Goal: Download file/media

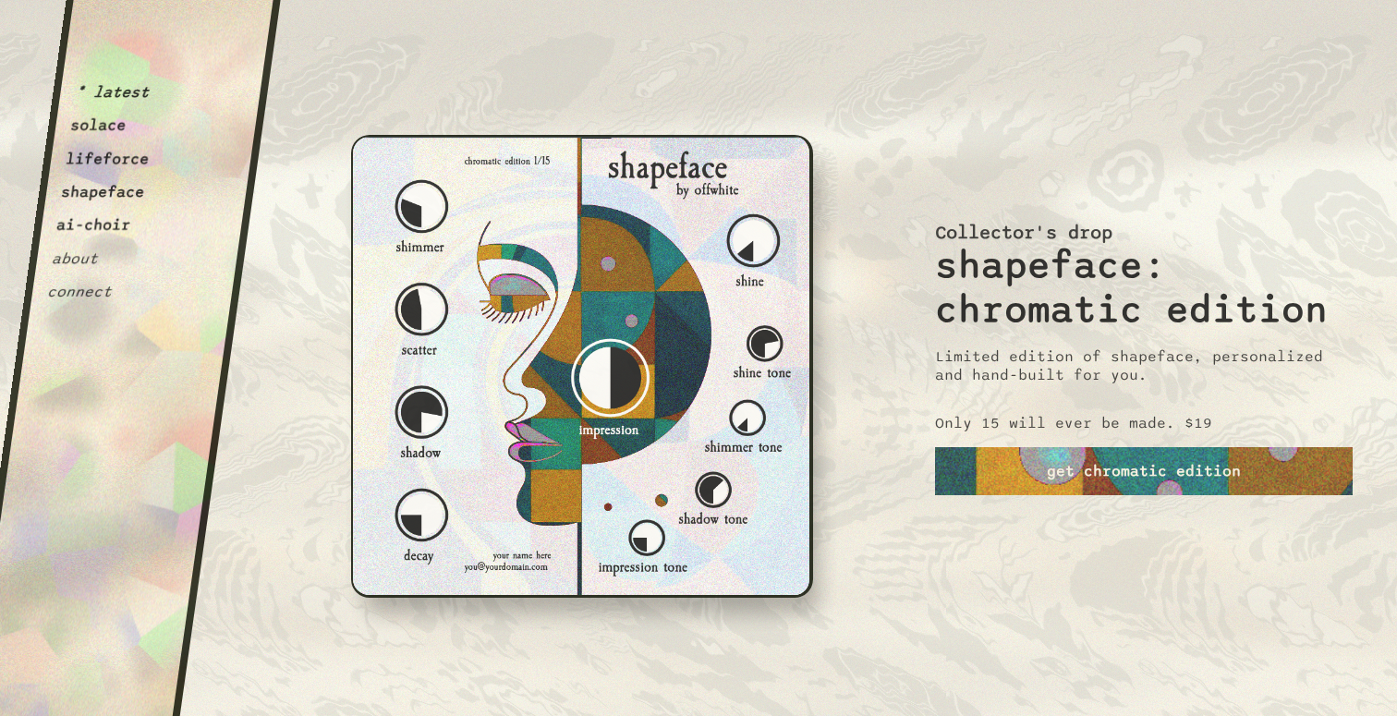
click at [101, 159] on button "lifeforce" at bounding box center [108, 159] width 86 height 18
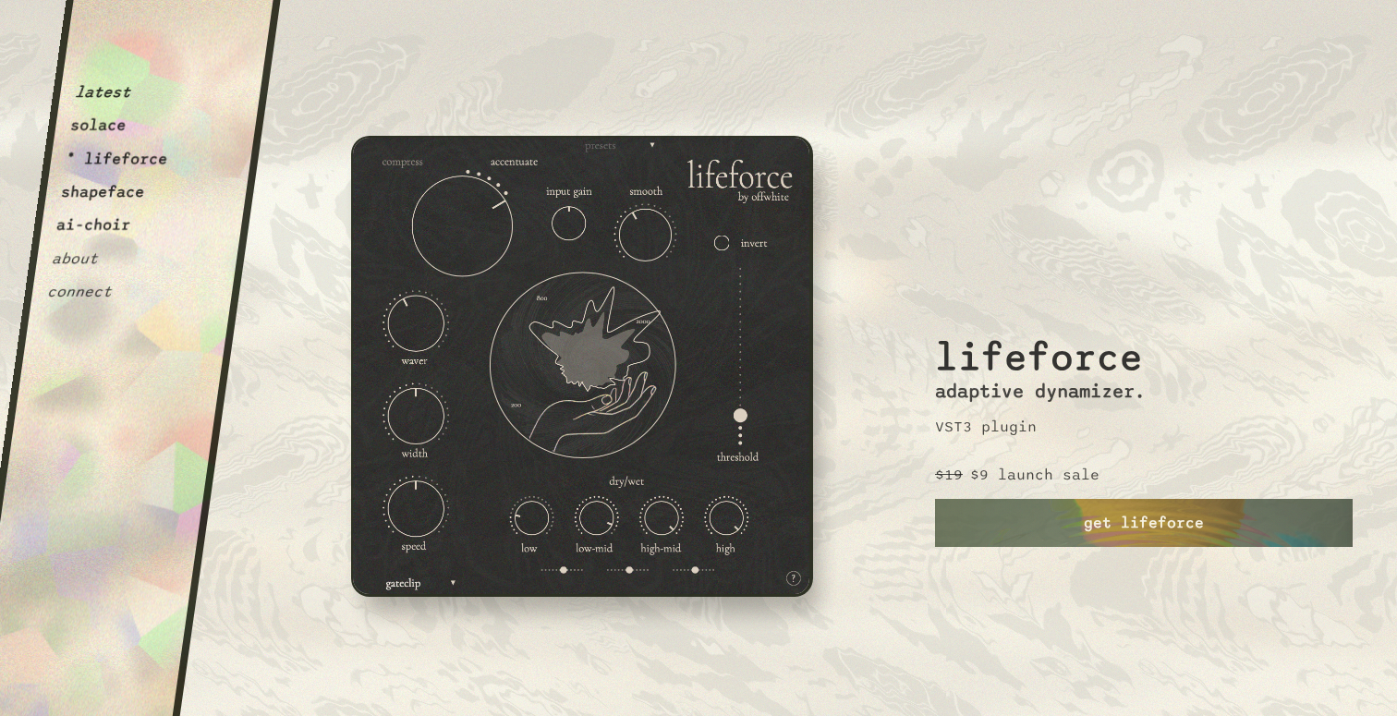
click at [84, 201] on button "shapeface" at bounding box center [103, 192] width 86 height 18
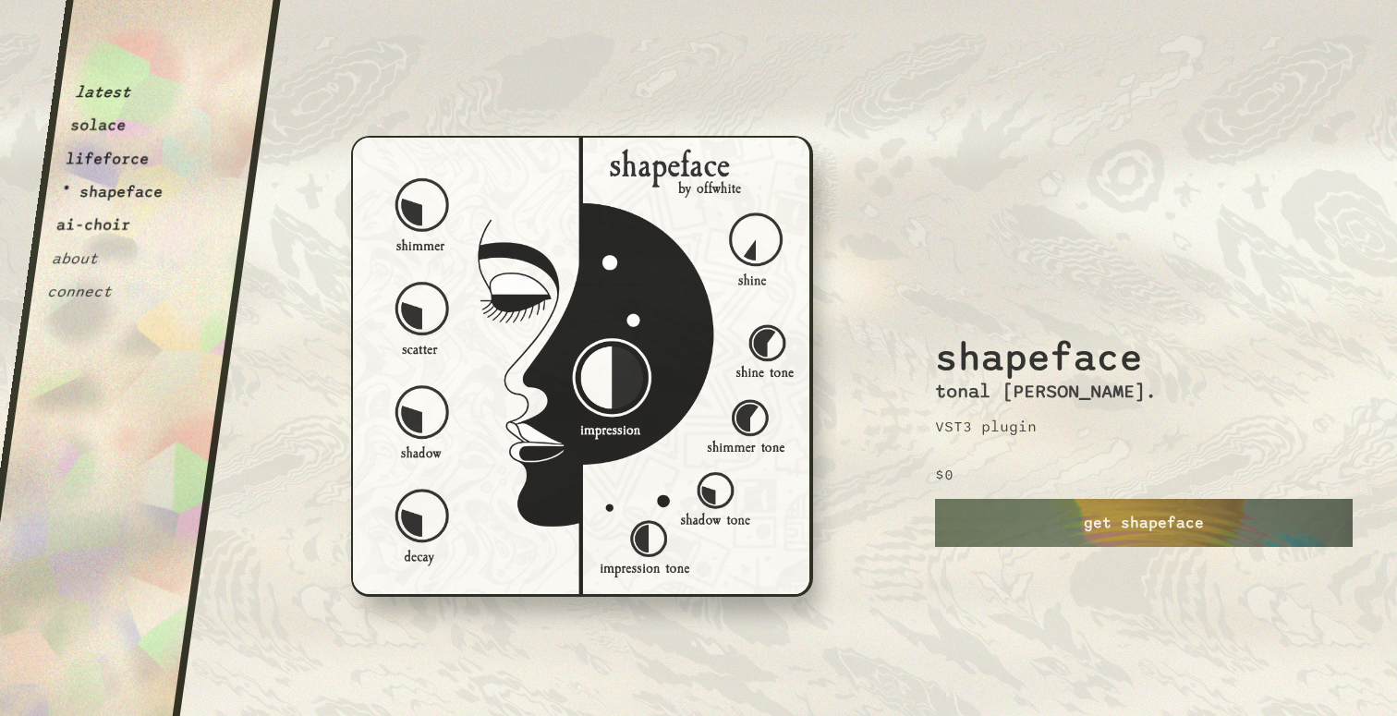
click at [98, 133] on button "solace" at bounding box center [98, 125] width 58 height 18
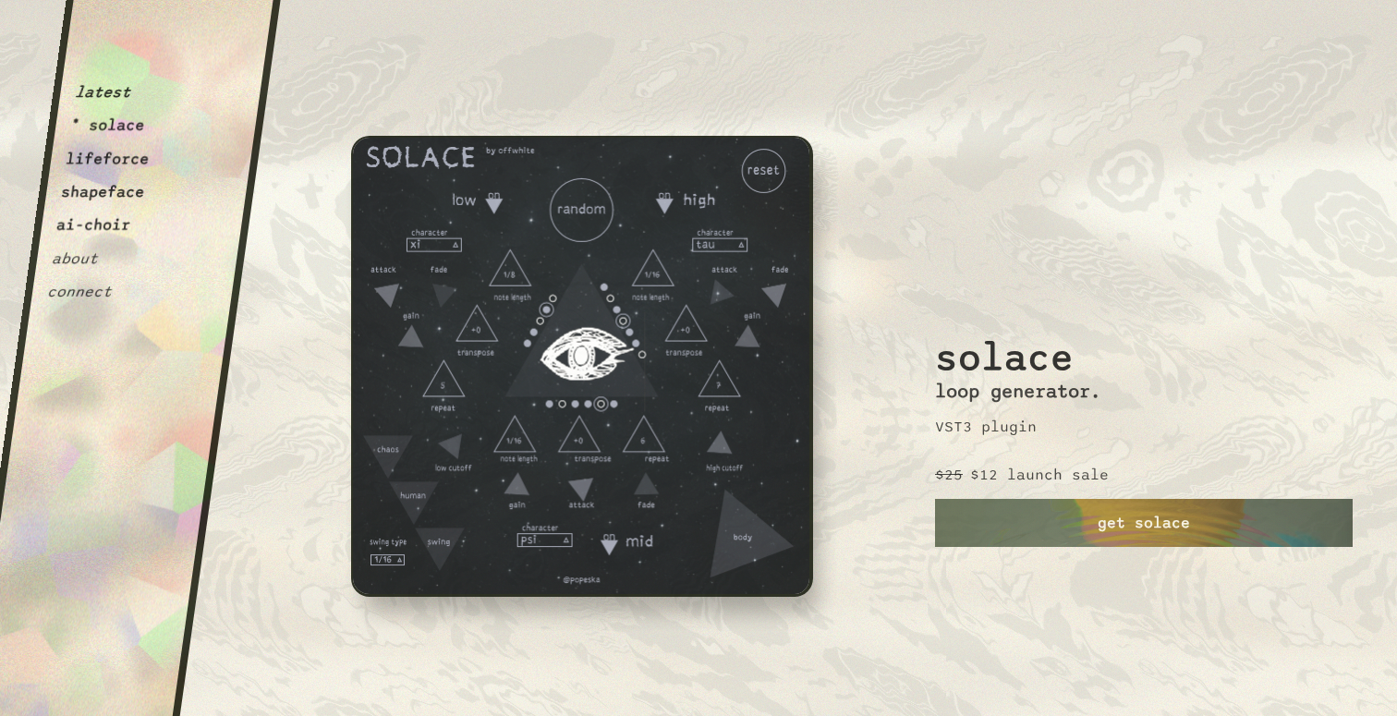
click at [108, 159] on button "lifeforce" at bounding box center [108, 159] width 86 height 18
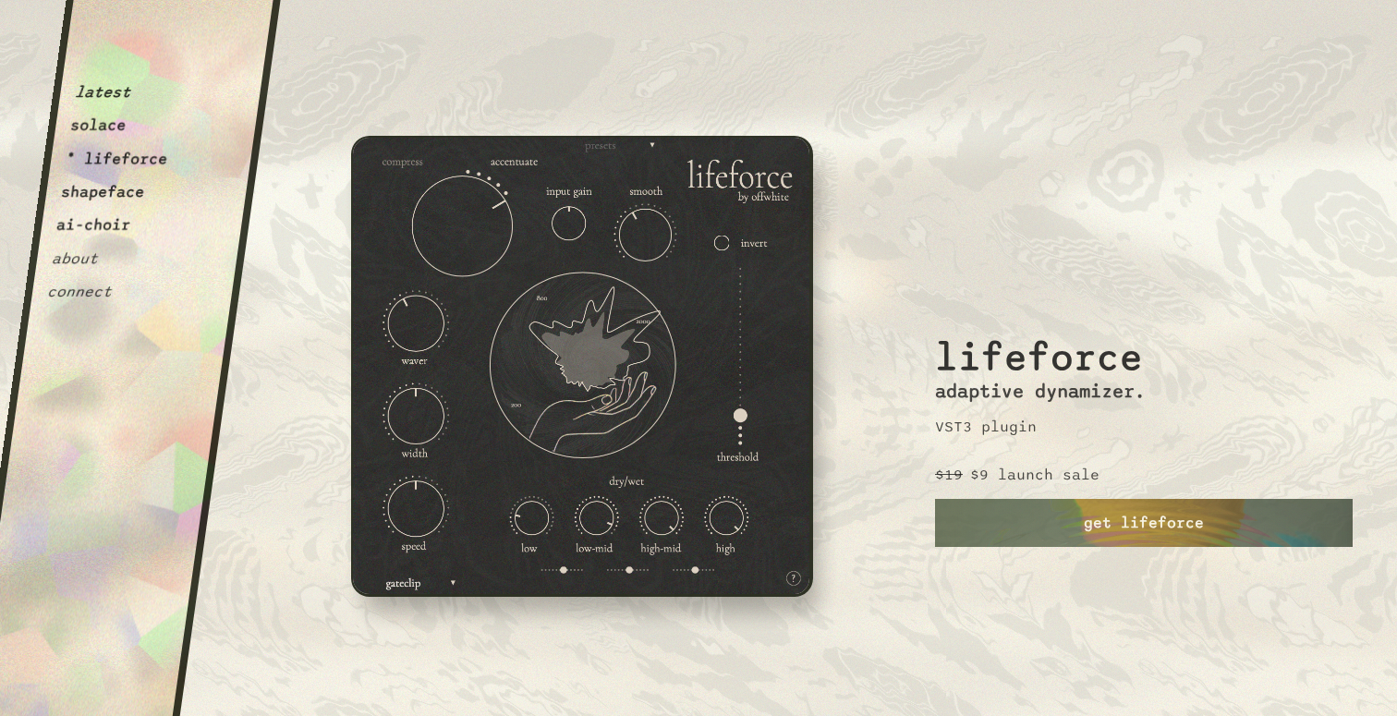
click at [109, 191] on button "shapeface" at bounding box center [103, 192] width 86 height 18
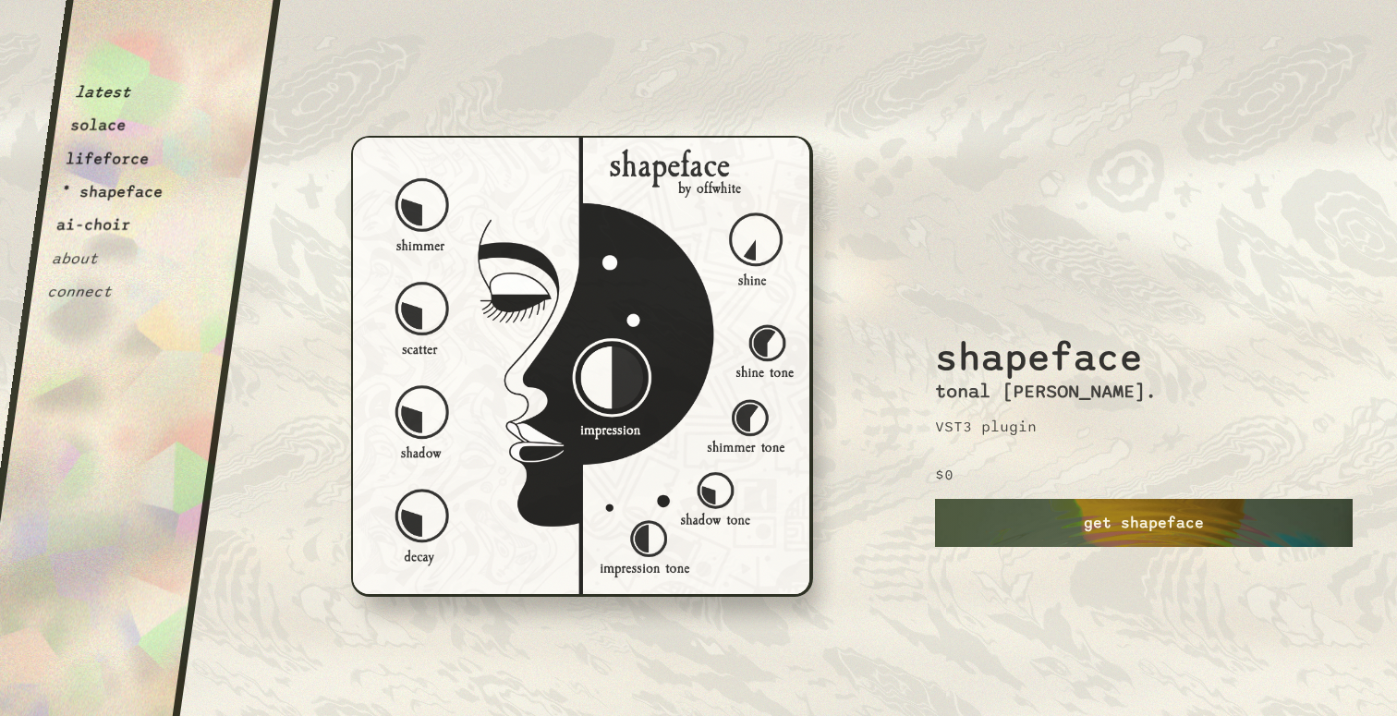
click at [1132, 525] on link "get shapeface" at bounding box center [1144, 523] width 418 height 48
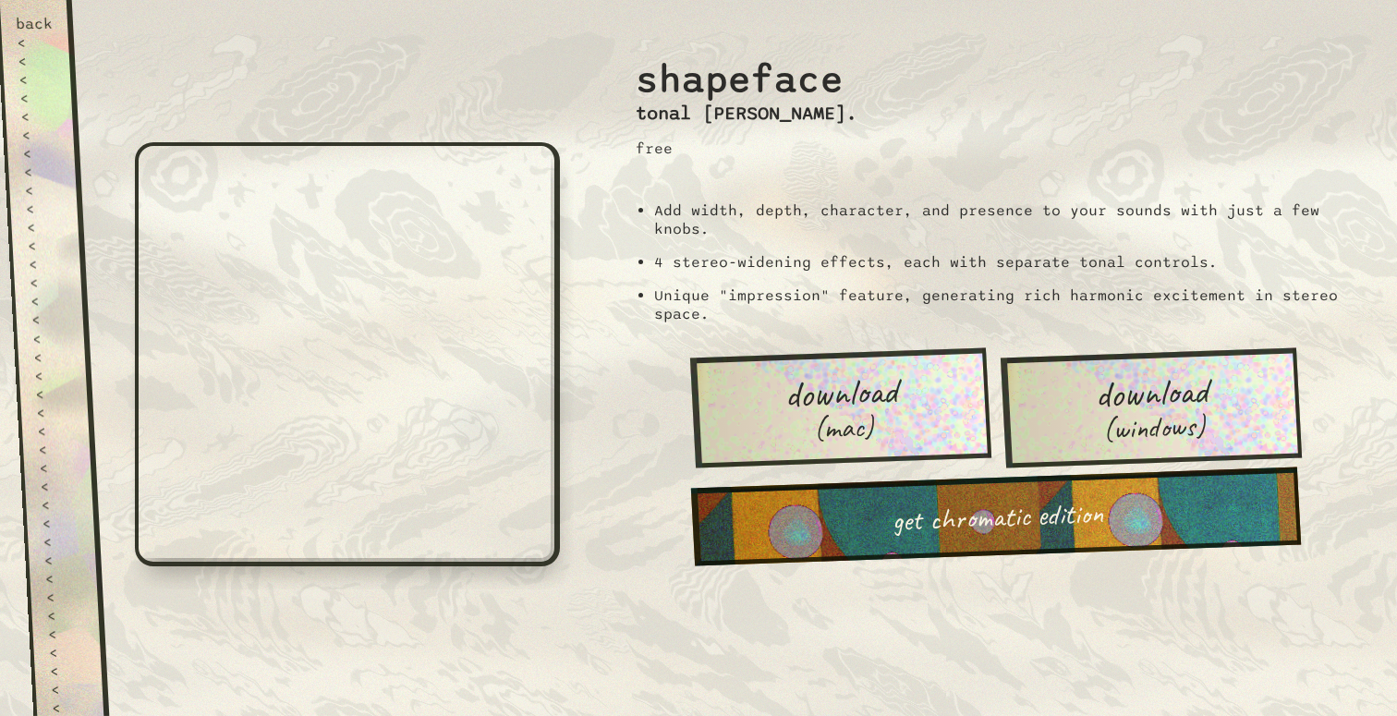
click at [906, 409] on link "download (mac)" at bounding box center [840, 408] width 301 height 120
